Goal: Task Accomplishment & Management: Use online tool/utility

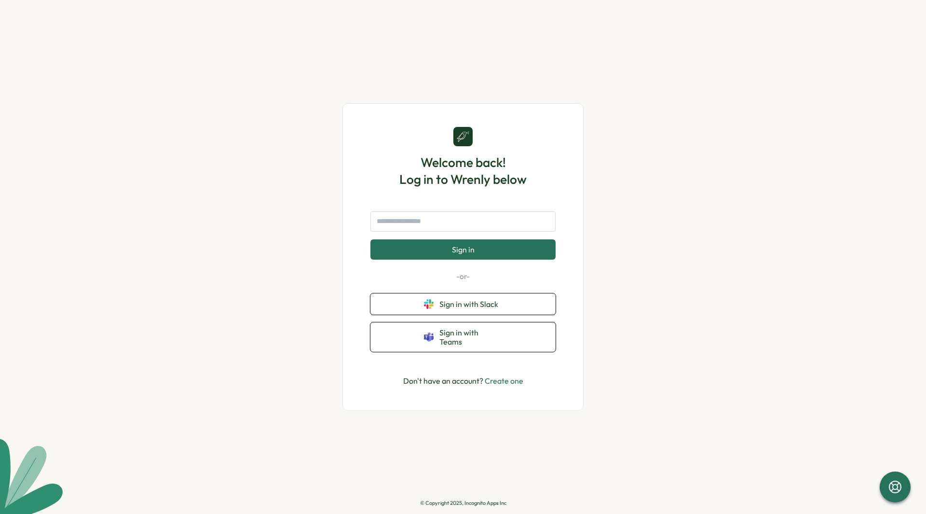
click at [458, 231] on input "text" at bounding box center [462, 221] width 185 height 20
click at [460, 227] on input "text" at bounding box center [462, 221] width 185 height 20
type input "**********"
click at [370, 239] on button "Sign in" at bounding box center [462, 249] width 185 height 20
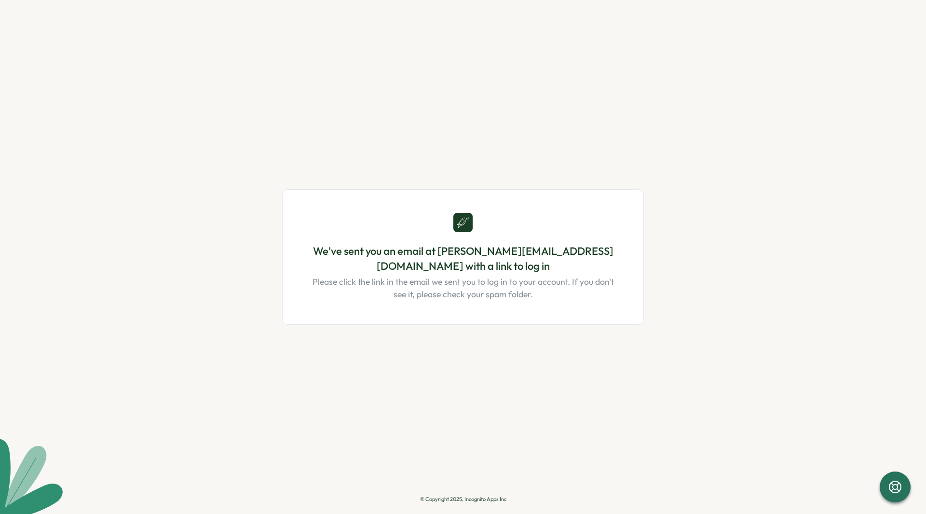
click at [720, 155] on main "We've sent you an email at [PERSON_NAME][EMAIL_ADDRESS][DOMAIN_NAME] with a lin…" at bounding box center [463, 257] width 926 height 514
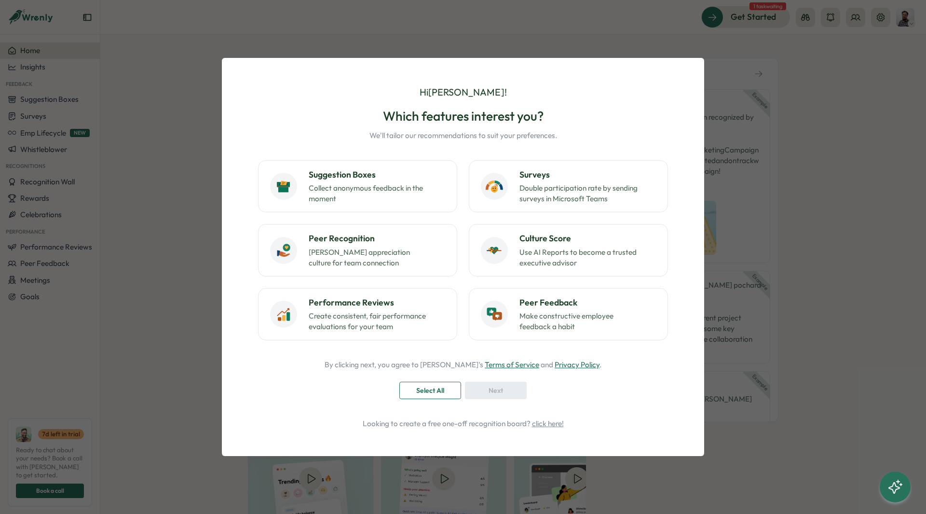
click at [448, 391] on div "Select All" at bounding box center [430, 390] width 43 height 16
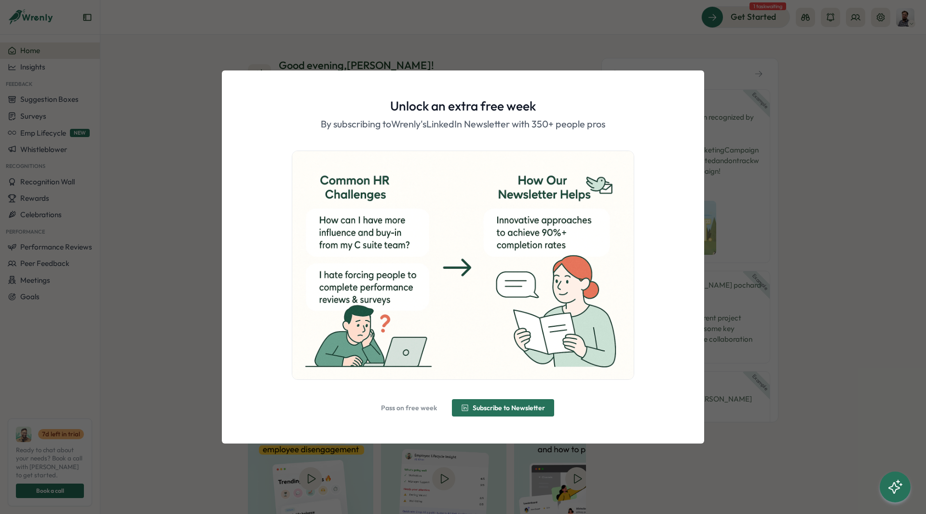
click at [673, 91] on div "Unlock an extra free week By subscribing to Wrenly's LinkedIn Newsletter with 3…" at bounding box center [462, 256] width 459 height 349
click at [778, 79] on div "Unlock an extra free week By subscribing to Wrenly's LinkedIn Newsletter with 3…" at bounding box center [463, 257] width 926 height 514
click at [777, 86] on div "Unlock an extra free week By subscribing to Wrenly's LinkedIn Newsletter with 3…" at bounding box center [463, 257] width 926 height 514
drag, startPoint x: 576, startPoint y: 49, endPoint x: 557, endPoint y: 46, distance: 19.4
click at [576, 48] on div "Unlock an extra free week By subscribing to Wrenly's LinkedIn Newsletter with 3…" at bounding box center [463, 257] width 926 height 514
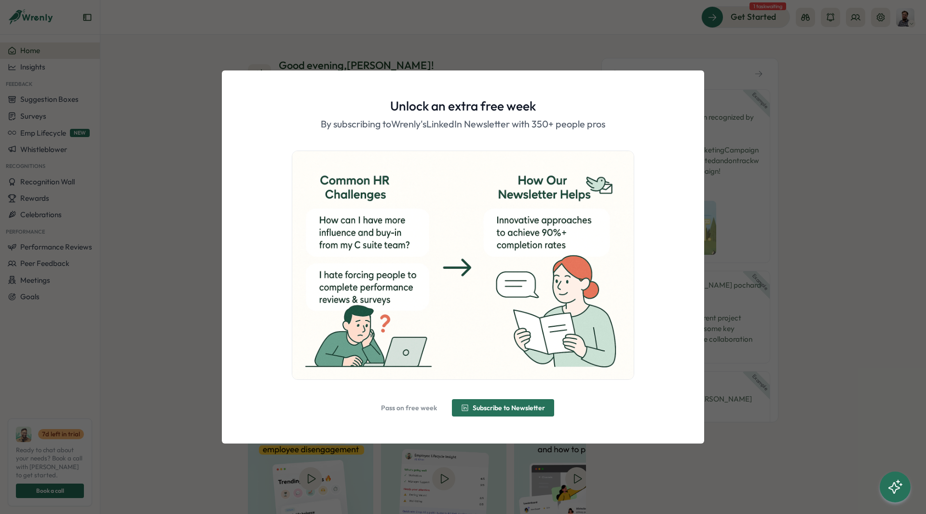
click at [434, 75] on div "Unlock an extra free week By subscribing to Wrenly's LinkedIn Newsletter with 3…" at bounding box center [463, 256] width 482 height 372
click at [449, 47] on div "Unlock an extra free week By subscribing to Wrenly's LinkedIn Newsletter with 3…" at bounding box center [463, 257] width 926 height 514
click at [324, 464] on div "Unlock an extra free week By subscribing to Wrenly's LinkedIn Newsletter with 3…" at bounding box center [463, 257] width 926 height 514
click at [413, 407] on span "Pass on free week" at bounding box center [409, 407] width 56 height 7
